Goal: Use online tool/utility: Utilize a website feature to perform a specific function

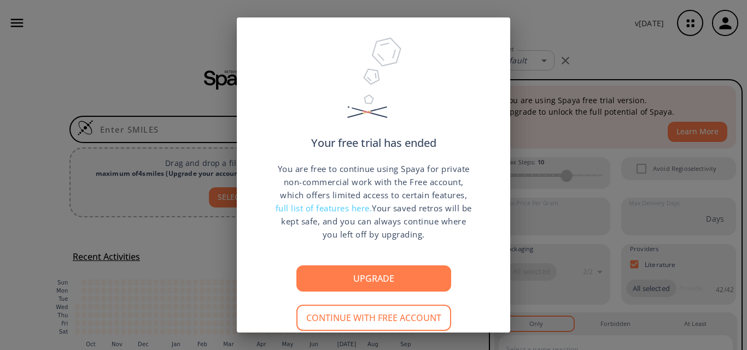
click at [344, 322] on button "Continue with free account" at bounding box center [373, 318] width 155 height 26
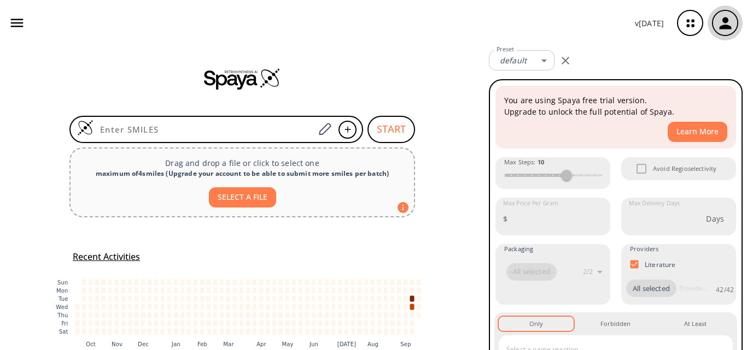
click at [731, 20] on icon "button" at bounding box center [725, 23] width 18 height 18
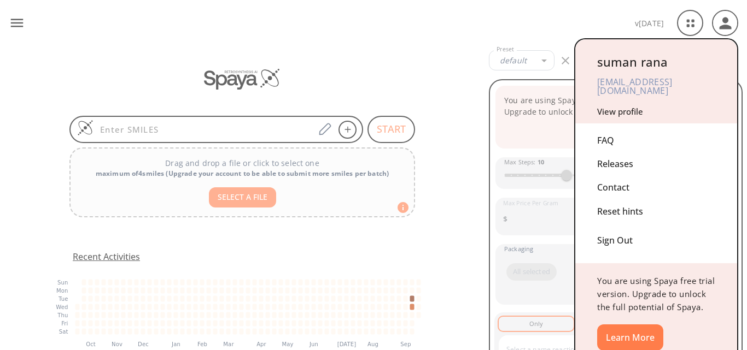
click at [143, 131] on div at bounding box center [373, 175] width 747 height 350
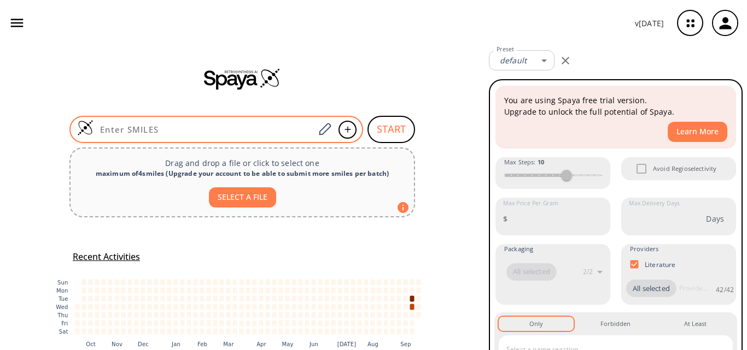
click at [152, 130] on input at bounding box center [203, 129] width 221 height 11
click at [149, 130] on input at bounding box center [203, 129] width 221 height 11
paste input "N#CC1=CC=C2C(NC(CC3=NC4=CC=C(C#N)C=C4N3)=N2)=C1"
type input "N#CC1=CC=C2C(NC(CC3=NC4=CC=C(C#N)C=C4N3)=N2)=C1"
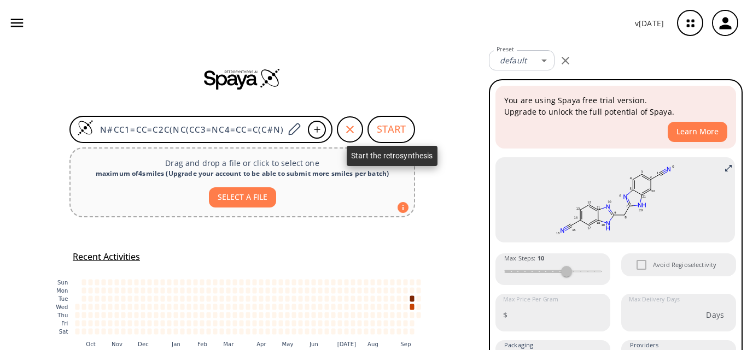
click at [395, 132] on button "START" at bounding box center [391, 129] width 48 height 27
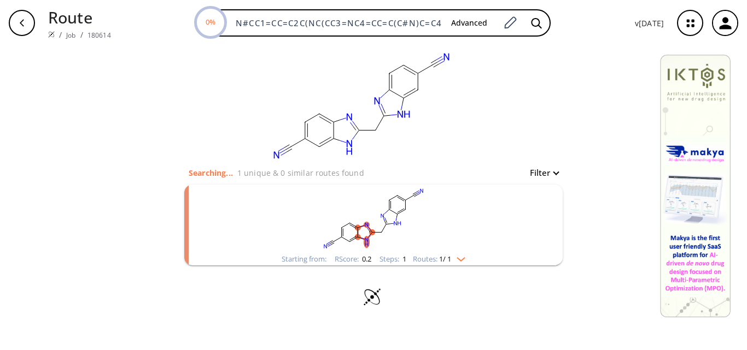
click at [395, 227] on rect "clusters" at bounding box center [373, 219] width 284 height 68
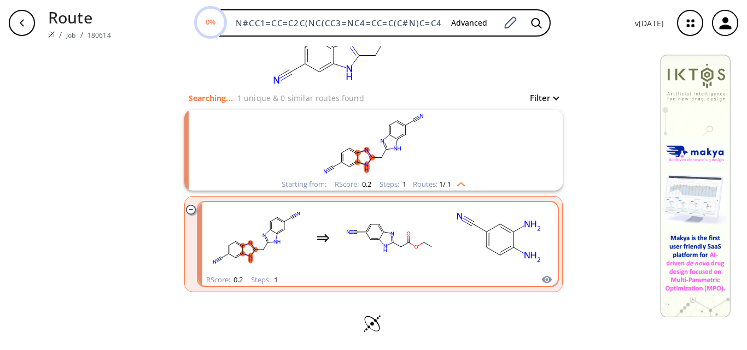
scroll to position [77, 0]
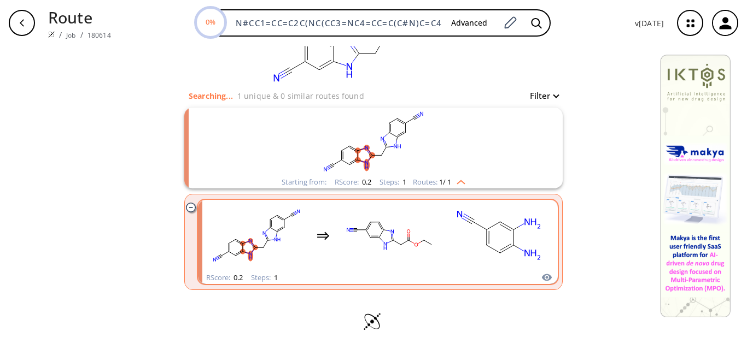
click at [469, 257] on rect "clusters" at bounding box center [499, 236] width 98 height 68
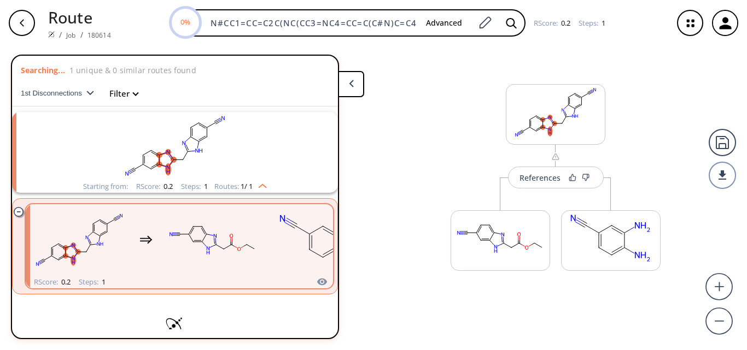
scroll to position [10, 0]
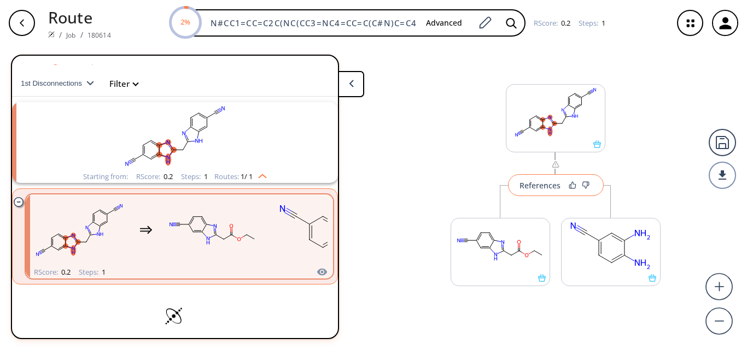
click at [536, 185] on div "References" at bounding box center [539, 185] width 41 height 7
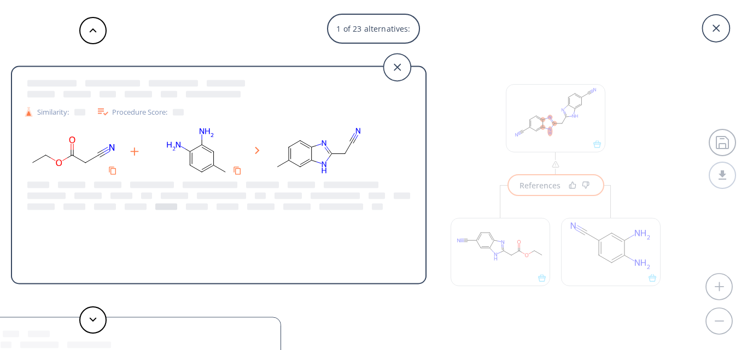
click at [174, 204] on div at bounding box center [166, 207] width 22 height 7
click at [174, 193] on div at bounding box center [174, 196] width 27 height 7
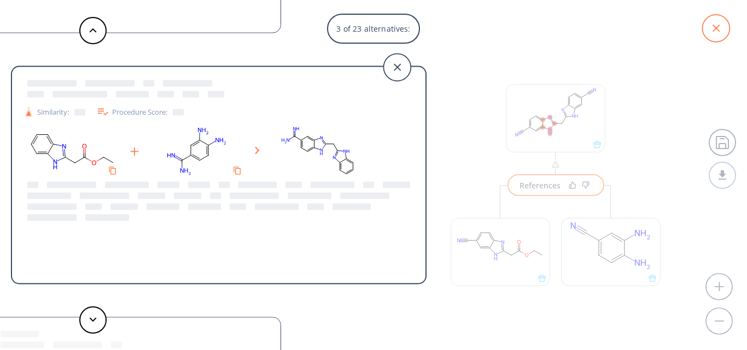
click at [723, 30] on icon at bounding box center [715, 28] width 27 height 27
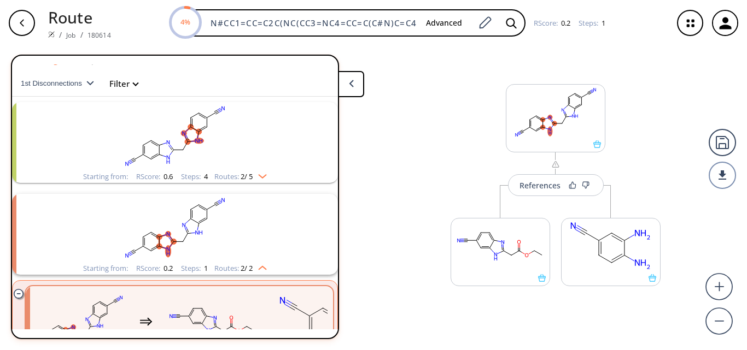
click at [20, 19] on icon "button" at bounding box center [21, 23] width 9 height 9
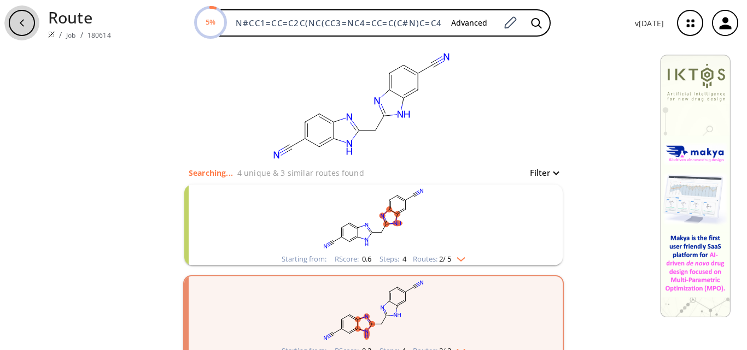
click at [23, 19] on icon "button" at bounding box center [21, 23] width 9 height 9
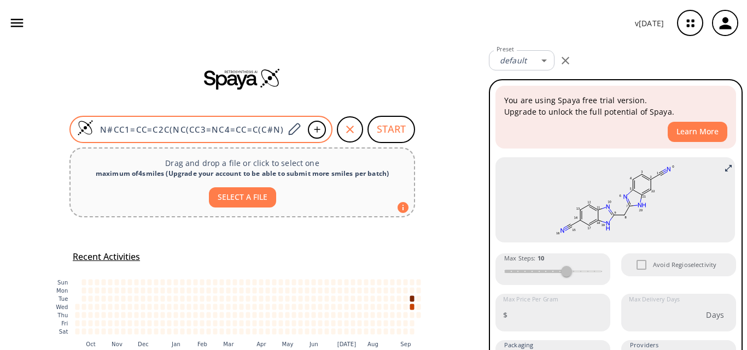
drag, startPoint x: 93, startPoint y: 127, endPoint x: 267, endPoint y: 132, distance: 173.9
click at [324, 128] on div "N#CC1=CC=C2C(NC(CC3=NC4=CC=C(C#N)C=C4N3)=N2)=C1" at bounding box center [200, 129] width 263 height 27
click at [263, 132] on input "N#CC1=CC=C2C(NC(CC3=NC4=CC=C(C#N)C=C4N3)=N2)=C1" at bounding box center [188, 129] width 190 height 11
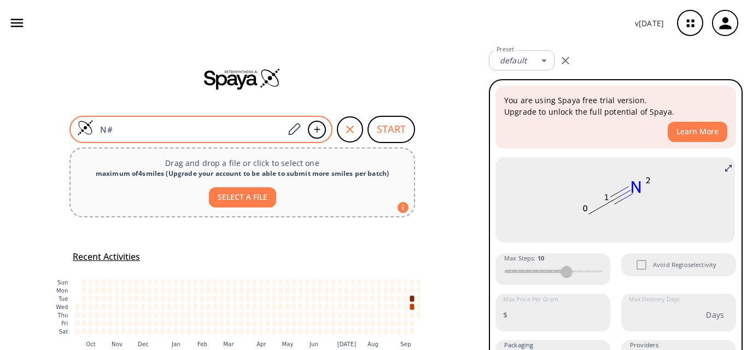
type input "N"
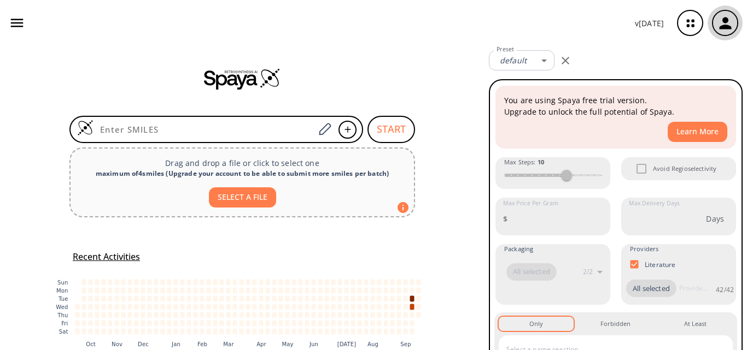
click at [726, 25] on icon "button" at bounding box center [725, 23] width 18 height 18
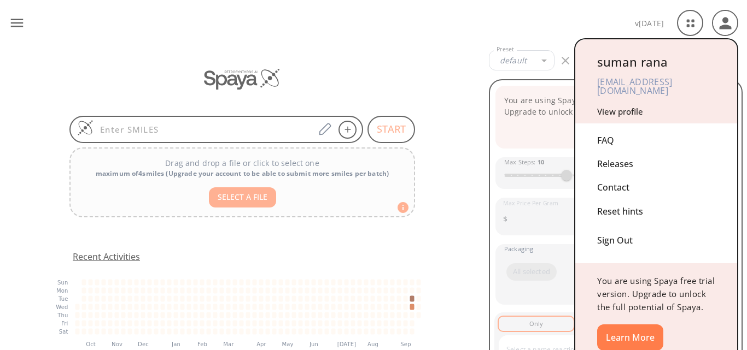
click at [615, 233] on div "Sign Out" at bounding box center [656, 238] width 118 height 29
